Goal: Information Seeking & Learning: Learn about a topic

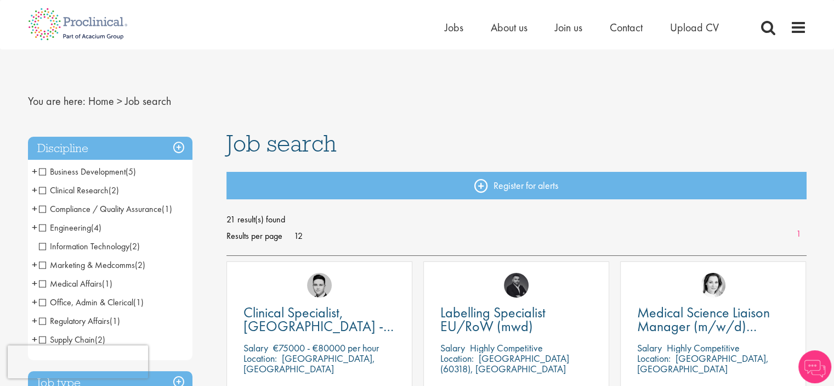
click at [358, 303] on div "Clinical Specialist, [GEOGRAPHIC_DATA] - Cardiac [GEOGRAPHIC_DATA] €75000 - €80…" at bounding box center [320, 355] width 186 height 188
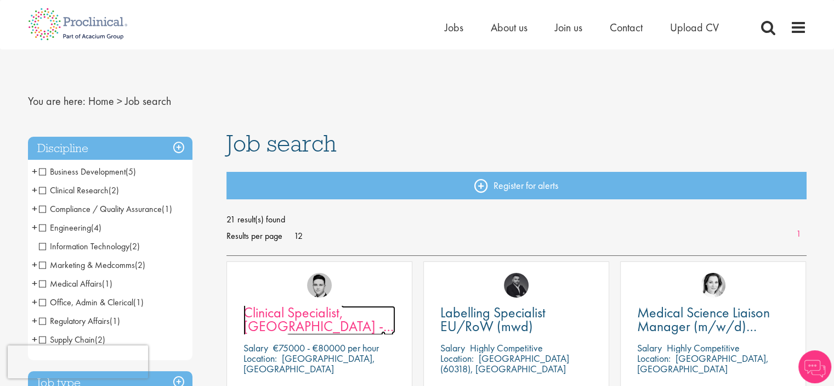
click at [333, 318] on span "Clinical Specialist, [GEOGRAPHIC_DATA] - Cardiac" at bounding box center [319, 326] width 150 height 46
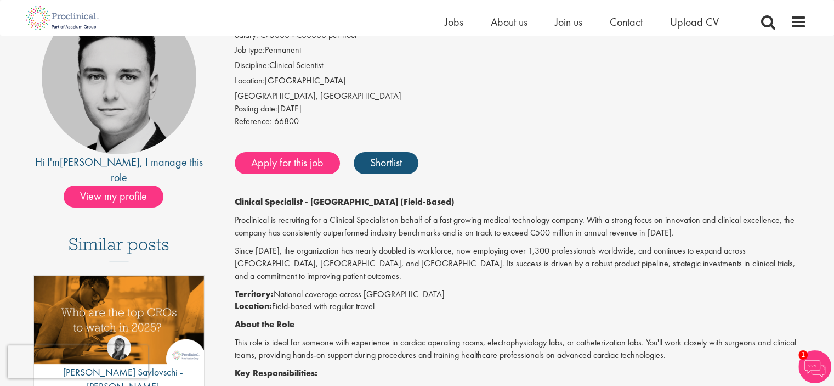
scroll to position [110, 0]
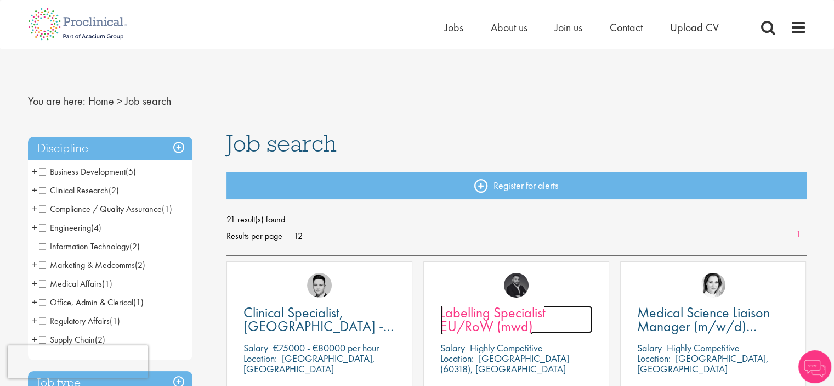
click at [474, 311] on span "Labelling Specialist EU/RoW (mwd)" at bounding box center [492, 319] width 105 height 32
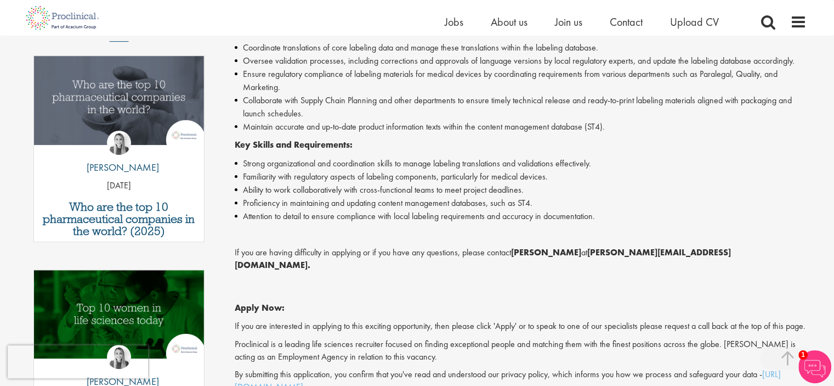
scroll to position [329, 0]
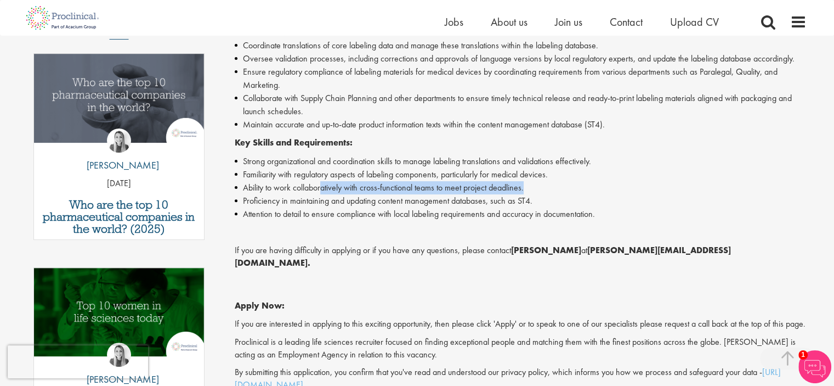
drag, startPoint x: 324, startPoint y: 188, endPoint x: 528, endPoint y: 193, distance: 204.1
click at [528, 193] on li "Ability to work collaboratively with cross-functional teams to meet project dea…" at bounding box center [521, 187] width 572 height 13
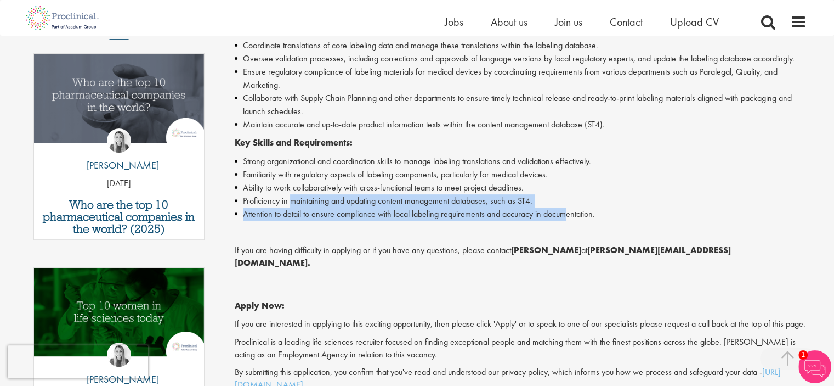
drag, startPoint x: 292, startPoint y: 201, endPoint x: 567, endPoint y: 216, distance: 275.2
click at [567, 216] on ul "Strong organizational and coordination skills to manage labeling translations a…" at bounding box center [521, 188] width 572 height 66
click at [445, 206] on li "Proficiency in maintaining and updating content management databases, such as S…" at bounding box center [521, 200] width 572 height 13
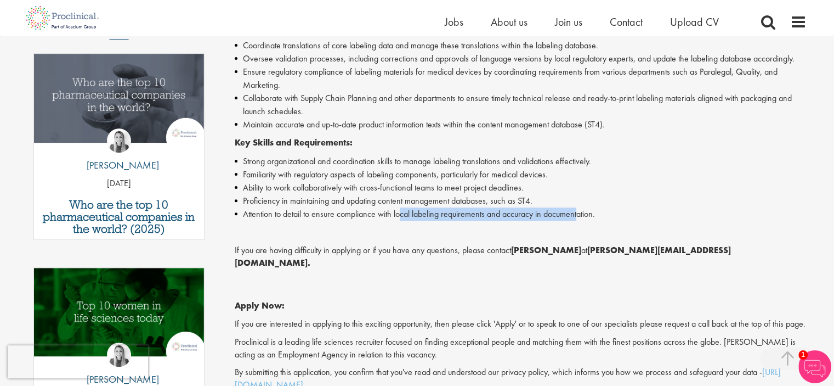
drag, startPoint x: 401, startPoint y: 214, endPoint x: 580, endPoint y: 217, distance: 178.8
click at [580, 217] on li "Attention to detail to ensure compliance with local labeling requirements and a…" at bounding box center [521, 213] width 572 height 13
click at [363, 259] on div "Proclinical is seeking a Labelling Specialist EU/RoW to support regulatory affa…" at bounding box center [521, 190] width 572 height 401
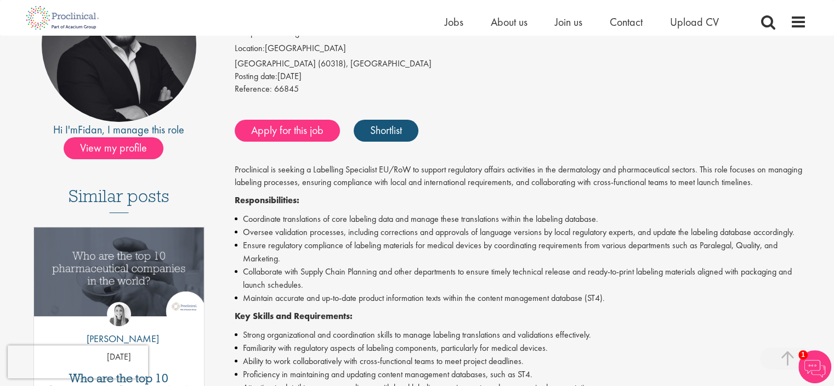
scroll to position [219, 0]
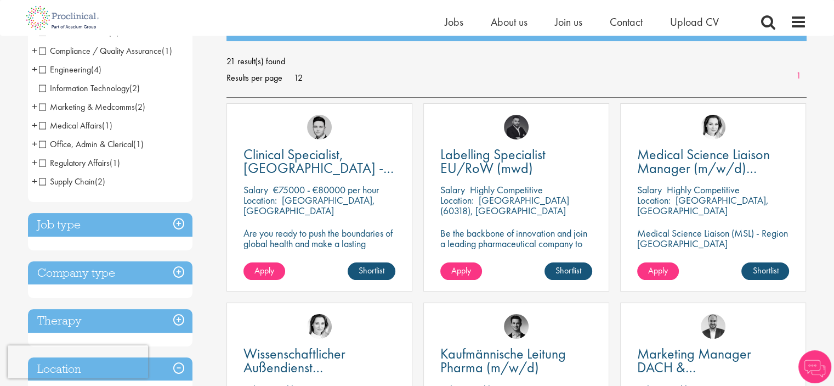
scroll to position [165, 0]
